Goal: Check status

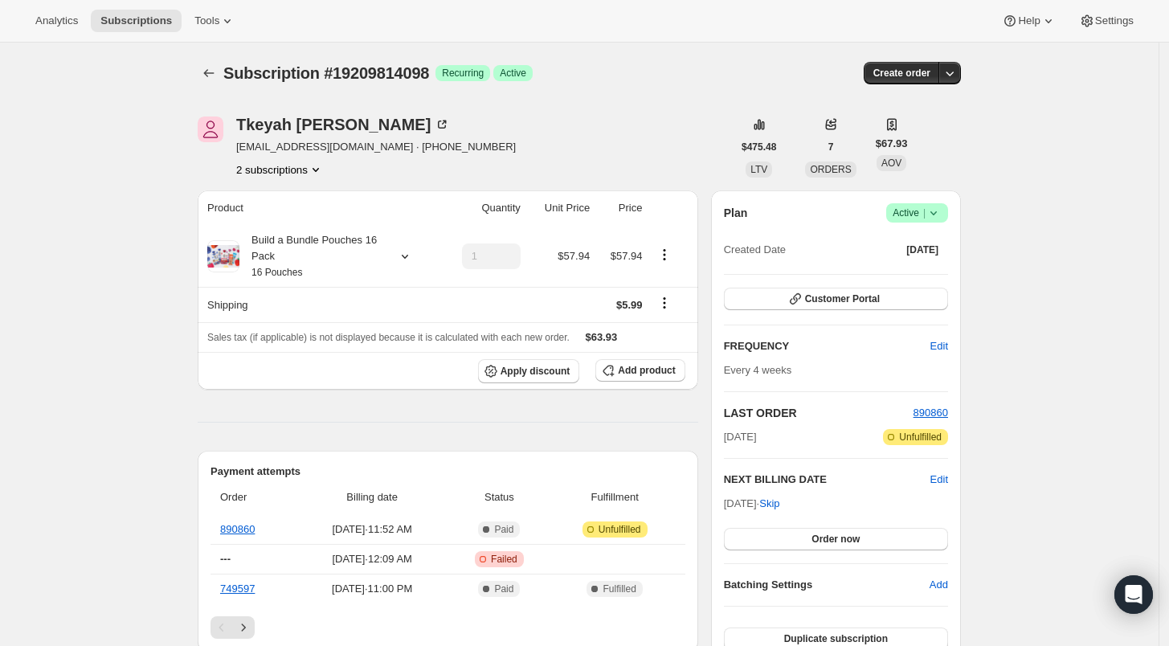
scroll to position [89, 0]
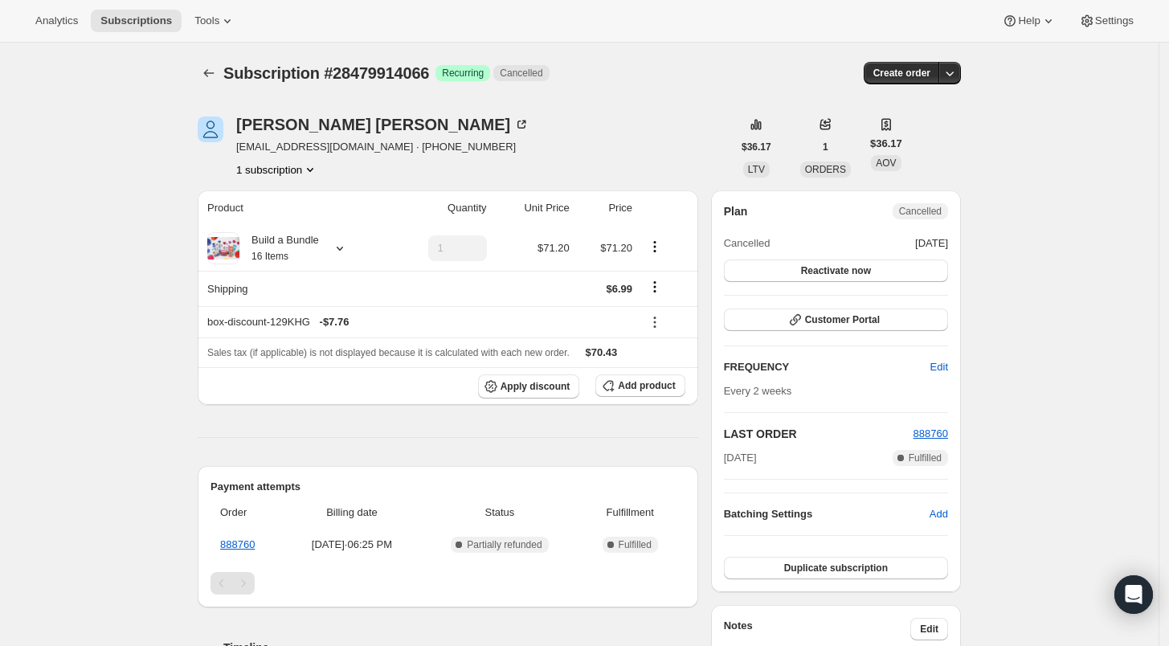
scroll to position [415, 0]
